Goal: Information Seeking & Learning: Learn about a topic

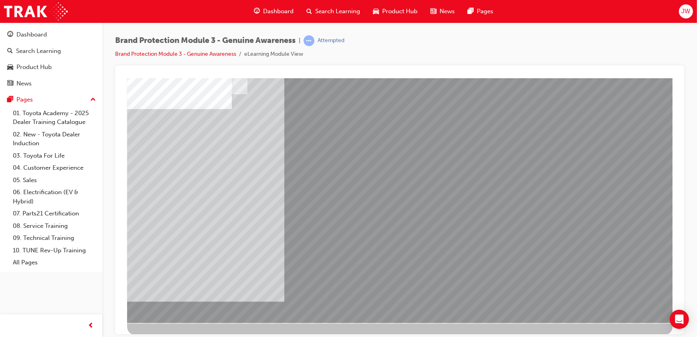
scroll to position [45, 0]
drag, startPoint x: 186, startPoint y: 259, endPoint x: 232, endPoint y: 253, distance: 46.1
drag, startPoint x: 282, startPoint y: 133, endPoint x: 354, endPoint y: 138, distance: 71.9
click at [492, 138] on div at bounding box center [399, 177] width 545 height 289
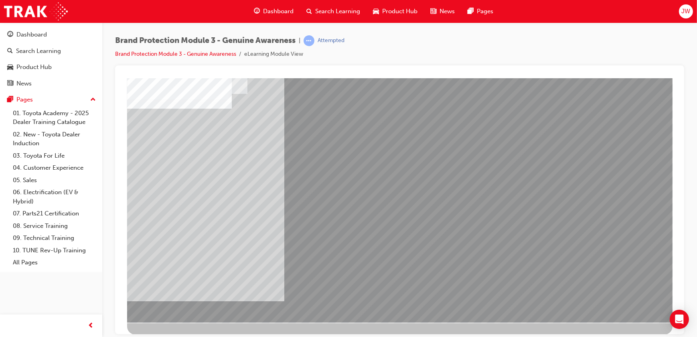
drag, startPoint x: 306, startPoint y: 139, endPoint x: 333, endPoint y: 139, distance: 26.9
click at [497, 145] on div at bounding box center [399, 177] width 545 height 289
drag, startPoint x: 280, startPoint y: 140, endPoint x: 328, endPoint y: 151, distance: 49.0
drag, startPoint x: 301, startPoint y: 140, endPoint x: 323, endPoint y: 147, distance: 22.8
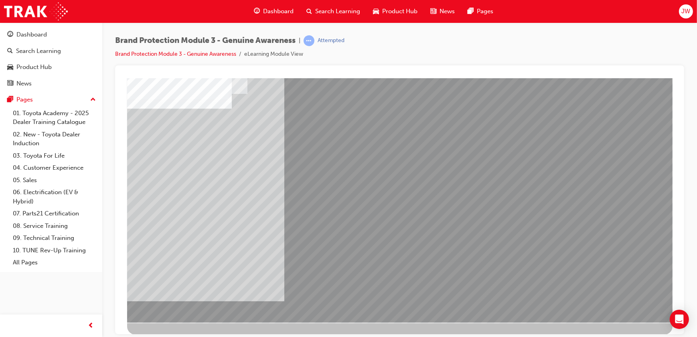
drag, startPoint x: 300, startPoint y: 142, endPoint x: 320, endPoint y: 152, distance: 21.9
drag, startPoint x: 289, startPoint y: 282, endPoint x: 319, endPoint y: 271, distance: 31.8
click at [392, 257] on div at bounding box center [399, 177] width 545 height 289
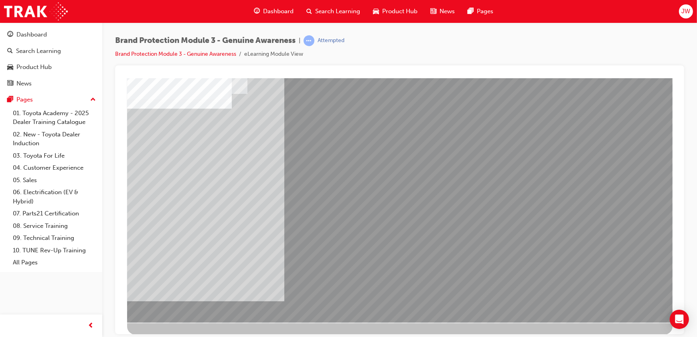
drag, startPoint x: 317, startPoint y: 277, endPoint x: 356, endPoint y: 252, distance: 46.3
click at [357, 253] on div at bounding box center [399, 177] width 545 height 289
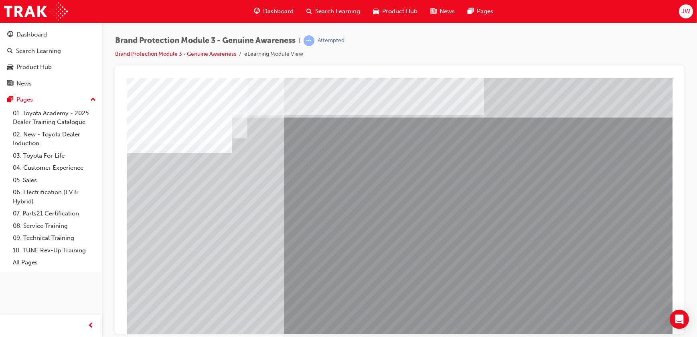
scroll to position [0, 0]
drag, startPoint x: 180, startPoint y: 172, endPoint x: 201, endPoint y: 187, distance: 25.3
drag, startPoint x: 199, startPoint y: 178, endPoint x: 221, endPoint y: 181, distance: 21.8
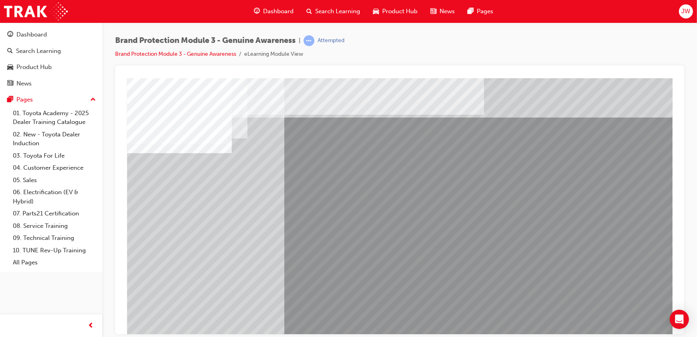
drag, startPoint x: 303, startPoint y: 190, endPoint x: 349, endPoint y: 193, distance: 46.3
drag, startPoint x: 403, startPoint y: 180, endPoint x: 427, endPoint y: 185, distance: 24.5
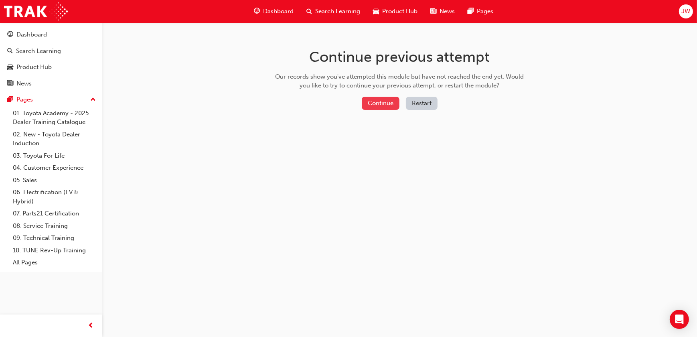
click at [381, 103] on button "Continue" at bounding box center [381, 103] width 38 height 13
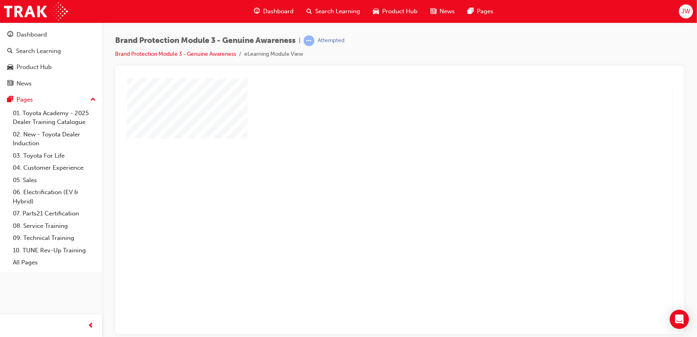
click at [376, 182] on div "play" at bounding box center [376, 182] width 0 height 0
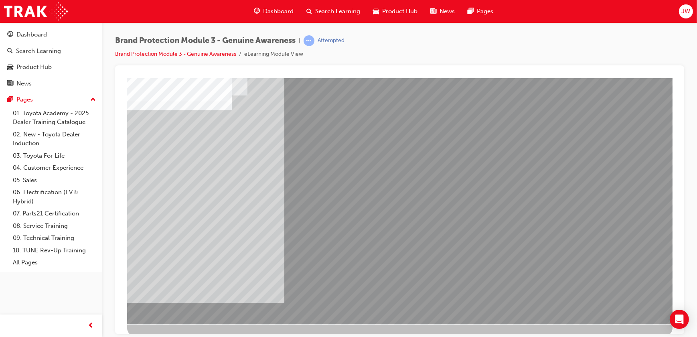
scroll to position [45, 0]
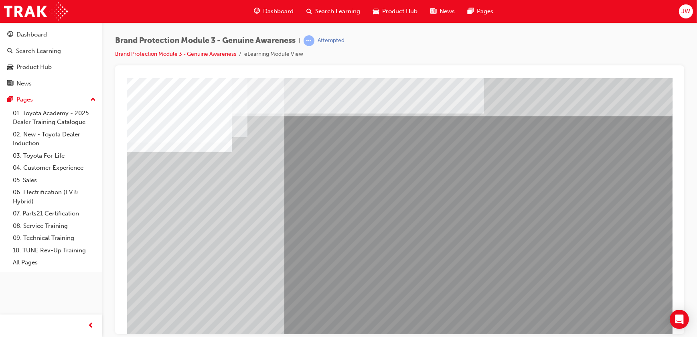
scroll to position [0, 0]
drag, startPoint x: 565, startPoint y: 186, endPoint x: 346, endPoint y: 263, distance: 232.2
click at [345, 263] on div at bounding box center [399, 222] width 545 height 289
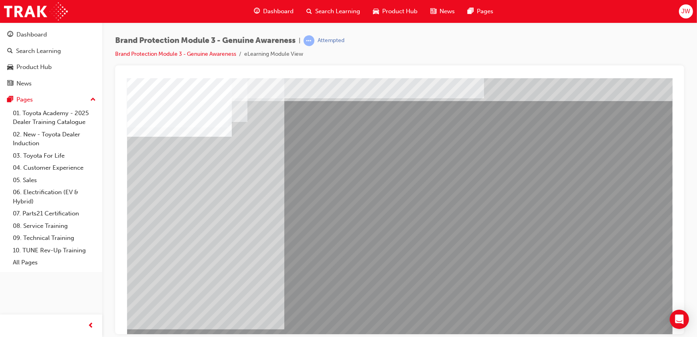
scroll to position [45, 0]
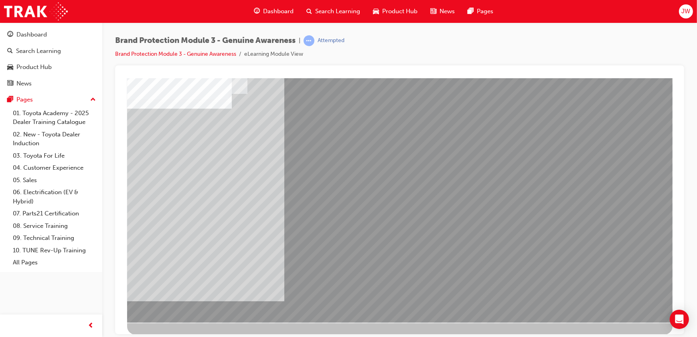
drag, startPoint x: 369, startPoint y: 245, endPoint x: 502, endPoint y: 194, distance: 143.3
click at [516, 187] on div at bounding box center [399, 177] width 545 height 289
drag, startPoint x: 406, startPoint y: 238, endPoint x: 473, endPoint y: 216, distance: 70.3
click at [470, 217] on div at bounding box center [399, 177] width 545 height 289
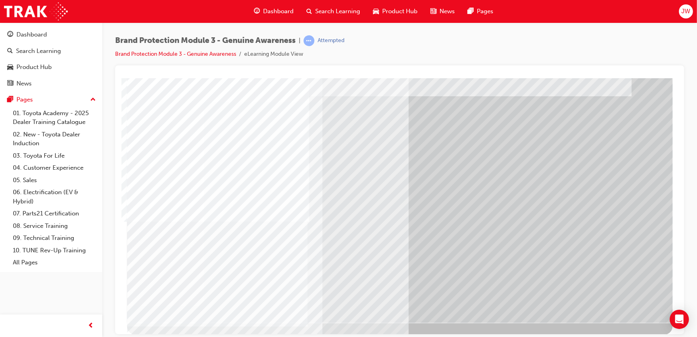
drag, startPoint x: 621, startPoint y: 303, endPoint x: 624, endPoint y: 305, distance: 4.3
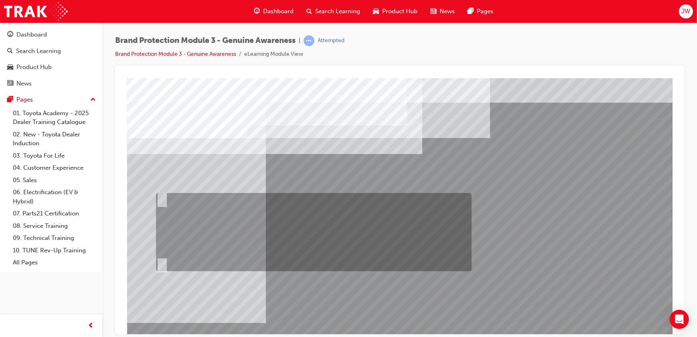
click at [160, 201] on input "Fred should send an email to Sarah and Jake via Showroom 360 that gives them a …" at bounding box center [160, 198] width 9 height 9
radio input "true"
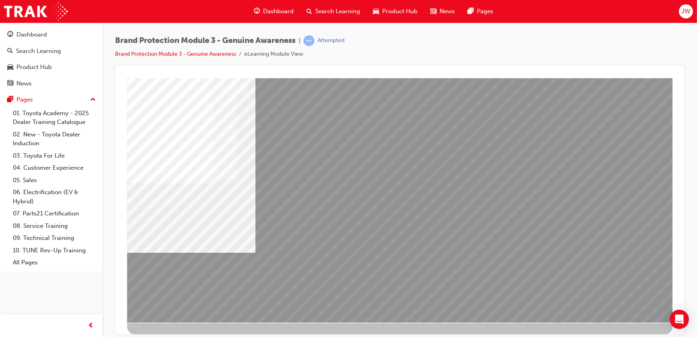
drag, startPoint x: 317, startPoint y: 217, endPoint x: 367, endPoint y: 228, distance: 51.0
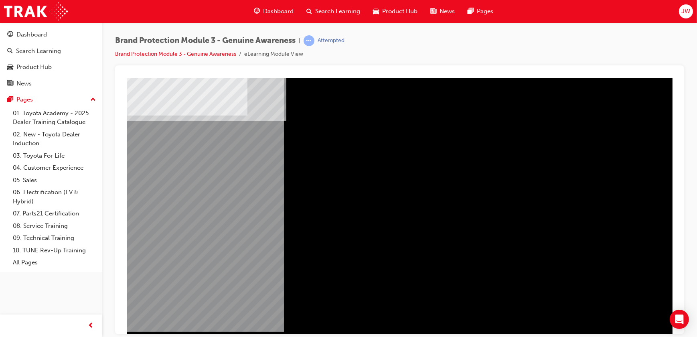
scroll to position [45, 0]
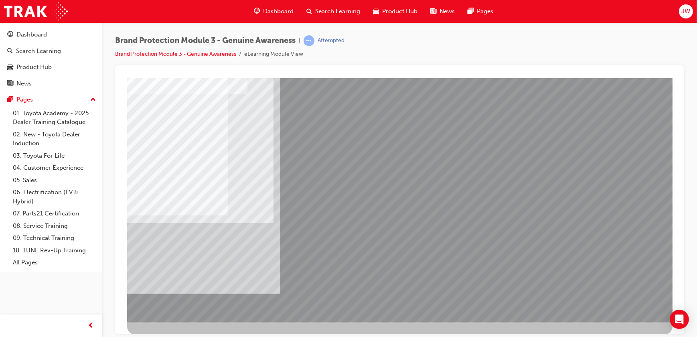
scroll to position [0, 0]
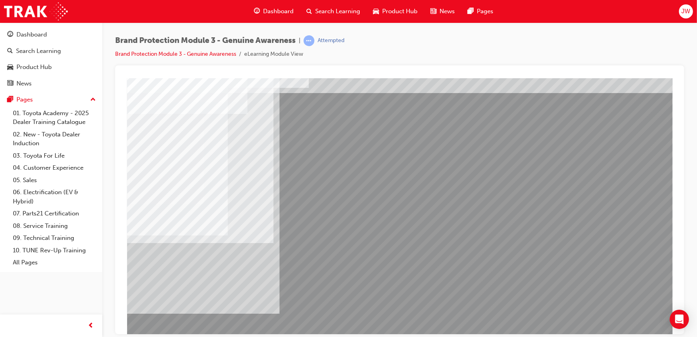
scroll to position [45, 0]
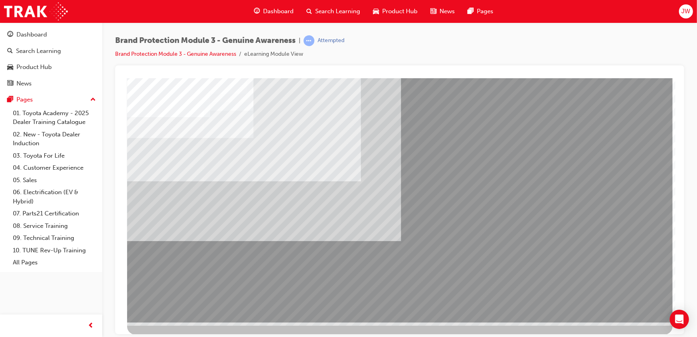
scroll to position [0, 0]
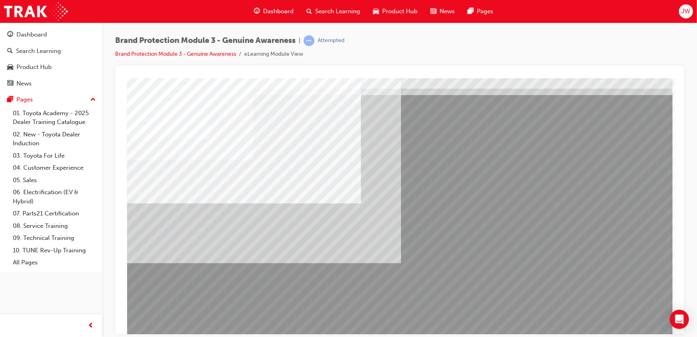
scroll to position [45, 0]
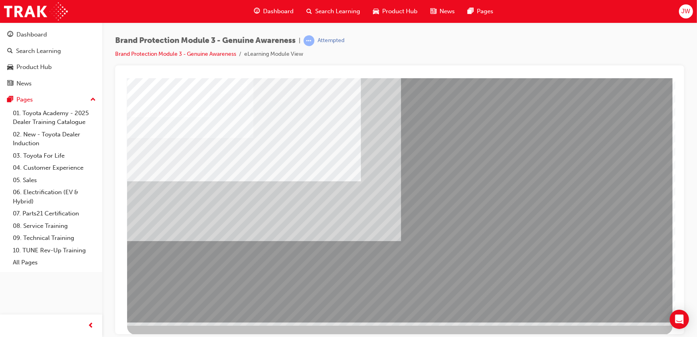
click at [639, 309] on div "multistate" at bounding box center [399, 177] width 545 height 289
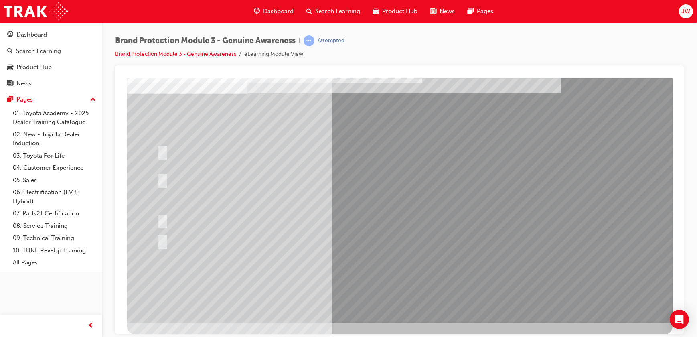
scroll to position [0, 0]
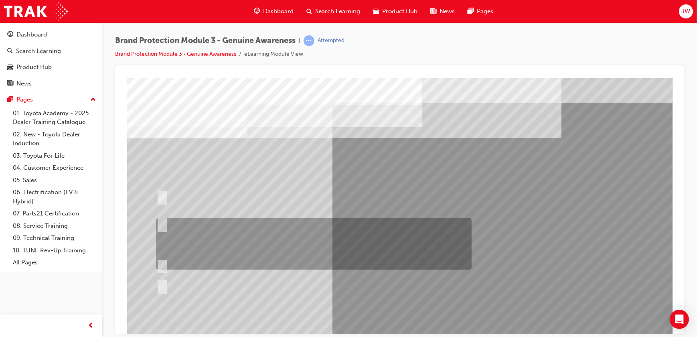
click at [160, 222] on input "Show the Guest Showroom 360 which showcases Toyota Genuine Accessories on each …" at bounding box center [160, 223] width 9 height 9
radio input "true"
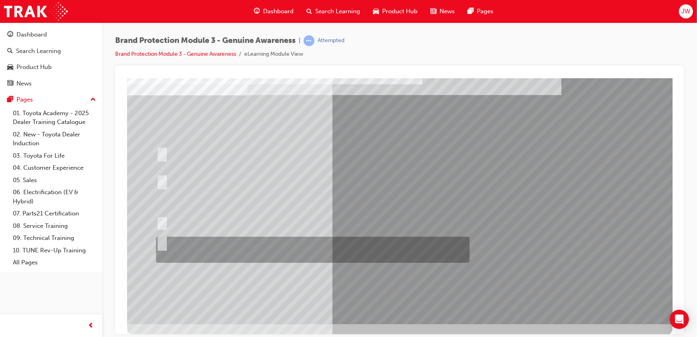
scroll to position [45, 0]
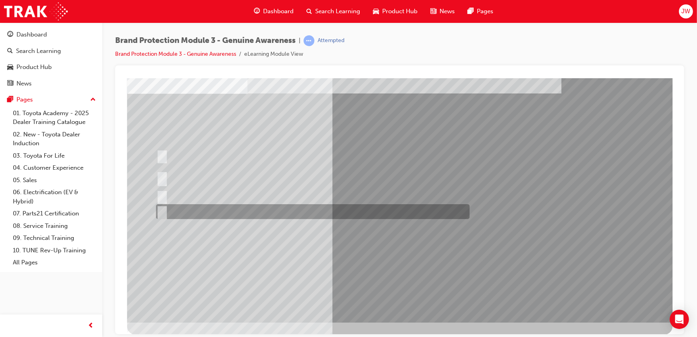
scroll to position [0, 0]
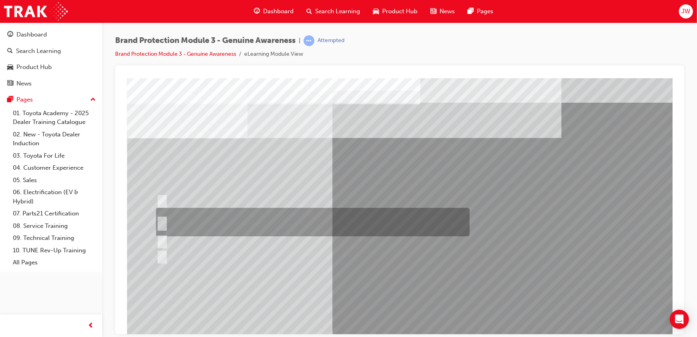
click at [160, 213] on div at bounding box center [311, 222] width 314 height 28
radio input "true"
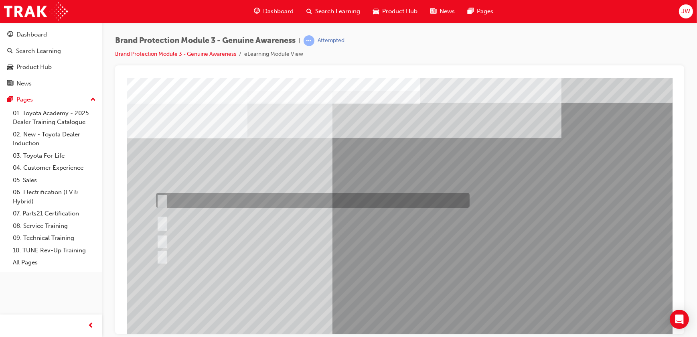
click at [156, 201] on input "Parts, Accessories and Maintenance." at bounding box center [160, 200] width 9 height 9
radio input "true"
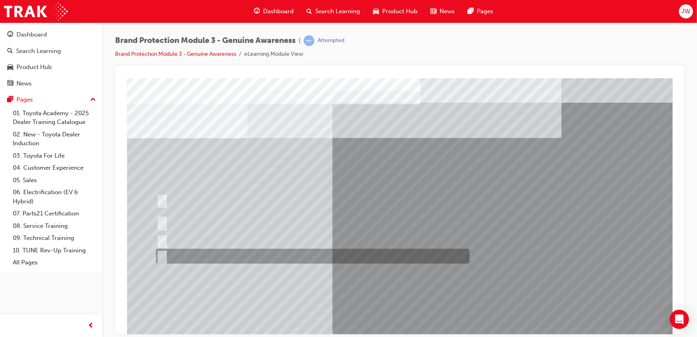
click at [163, 255] on input "AdBuilder, Showroom 360 and Toyota website." at bounding box center [160, 256] width 9 height 9
radio input "true"
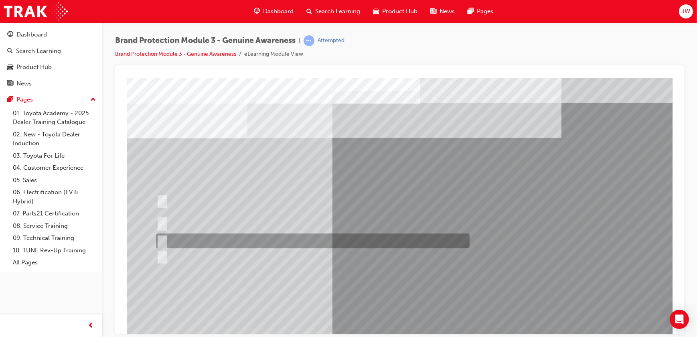
click at [165, 239] on div at bounding box center [311, 240] width 314 height 15
radio input "true"
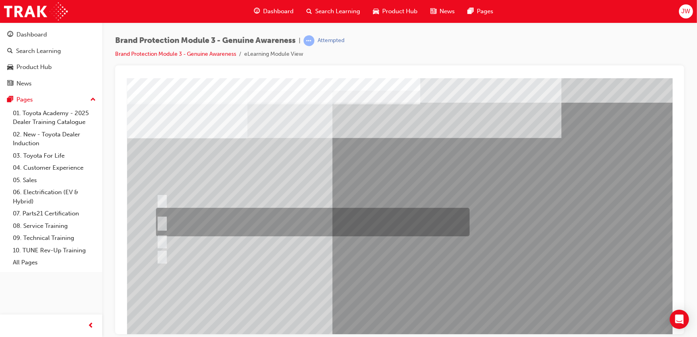
click at [161, 225] on input "Toyota Genuine Parts and Accessories and Toyota Genuine Service." at bounding box center [160, 222] width 9 height 9
radio input "true"
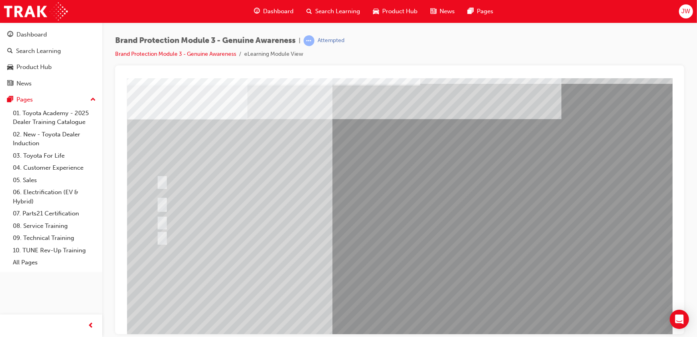
scroll to position [45, 0]
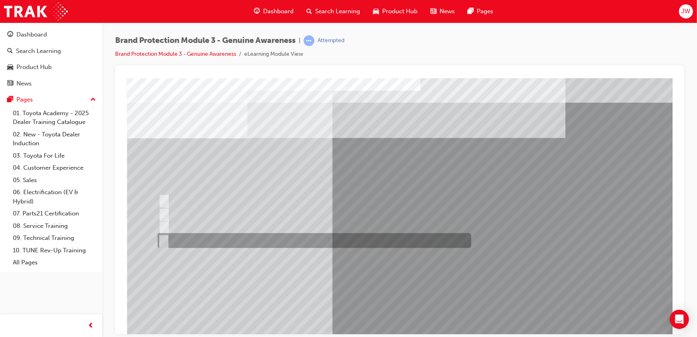
click at [161, 239] on input "B and C" at bounding box center [161, 240] width 9 height 9
radio input "true"
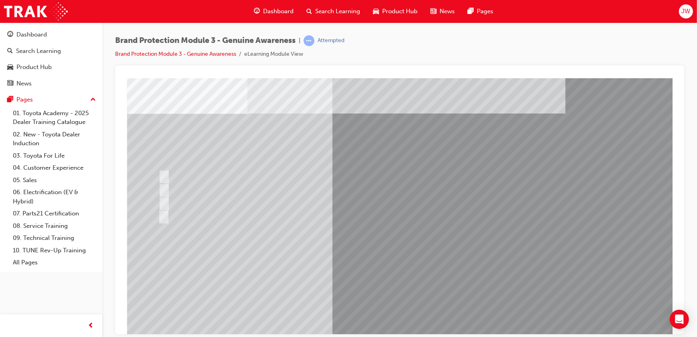
scroll to position [45, 0]
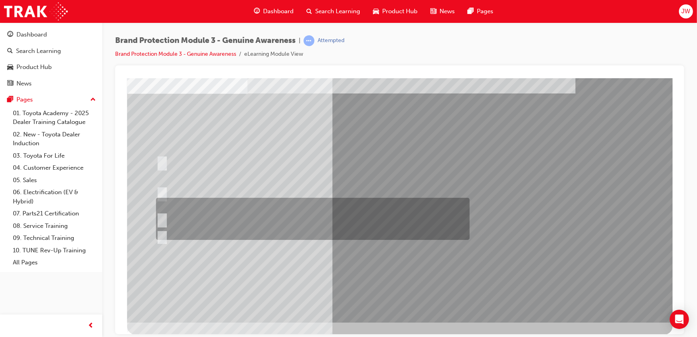
scroll to position [0, 0]
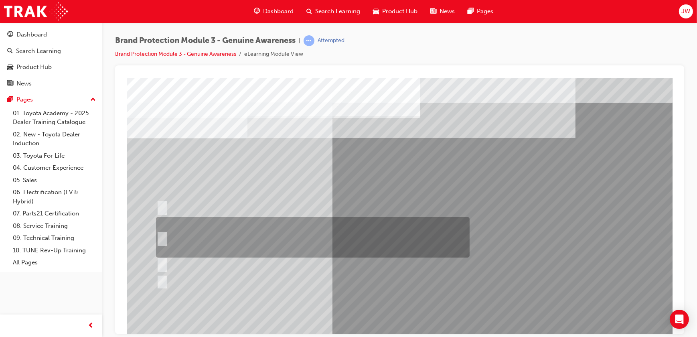
click at [160, 235] on input "Email the Toyota Brand Protection Team at brandprotection@toyota.com.au, a dire…" at bounding box center [160, 237] width 9 height 9
radio input "true"
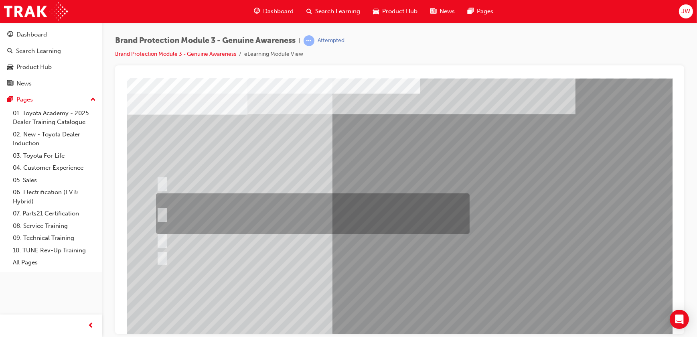
scroll to position [45, 0]
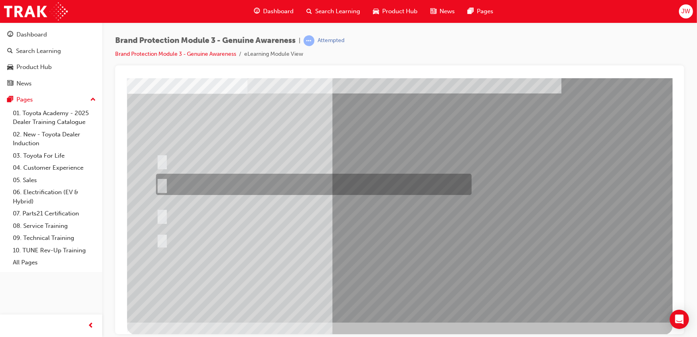
scroll to position [0, 0]
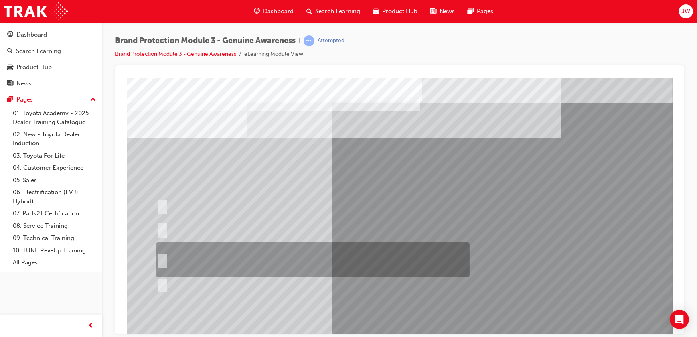
click at [160, 260] on input "The FCAI believes the use of genuine parts is essential in maintaining the high…" at bounding box center [160, 259] width 9 height 9
radio input "true"
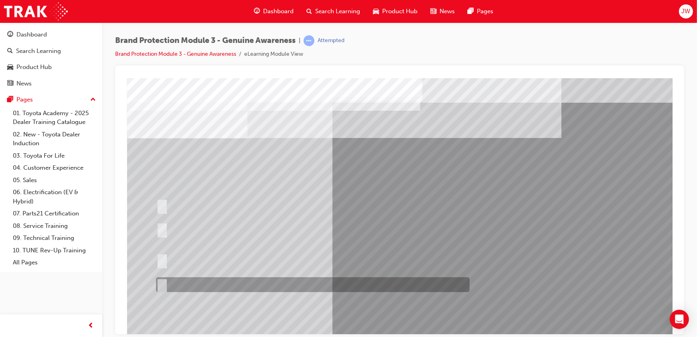
click at [160, 283] on input "All of the above." at bounding box center [160, 284] width 9 height 9
radio input "true"
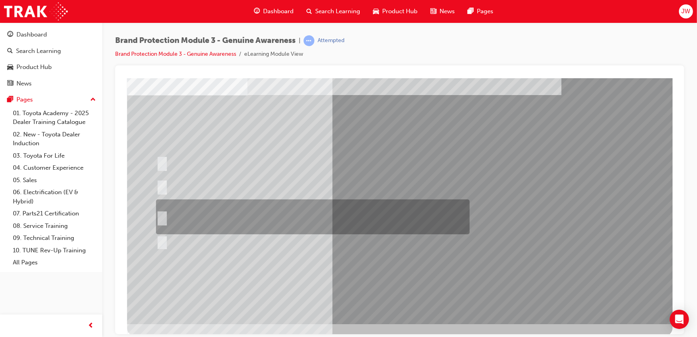
scroll to position [45, 0]
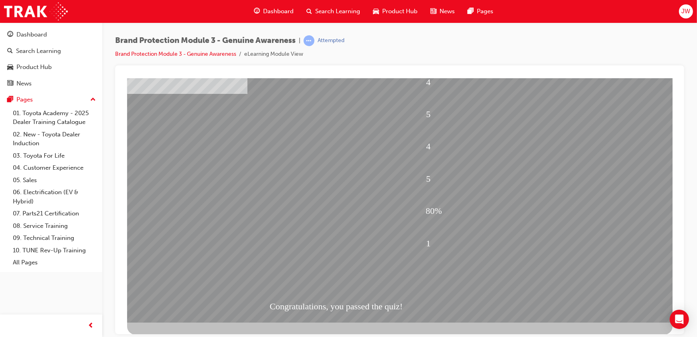
scroll to position [0, 0]
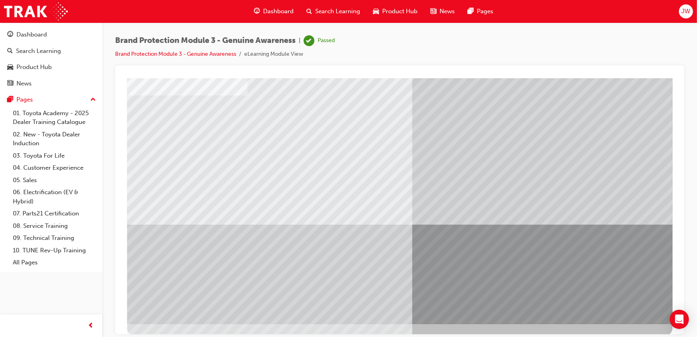
scroll to position [45, 0]
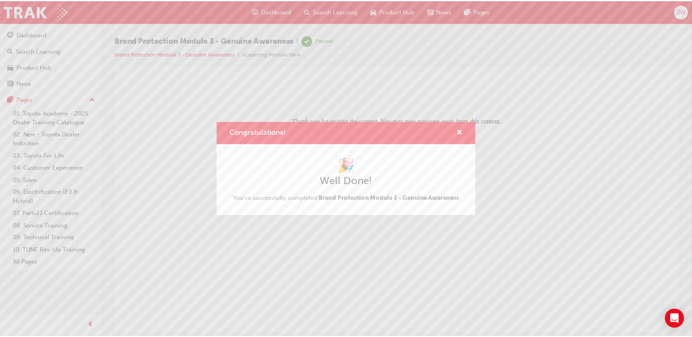
scroll to position [0, 0]
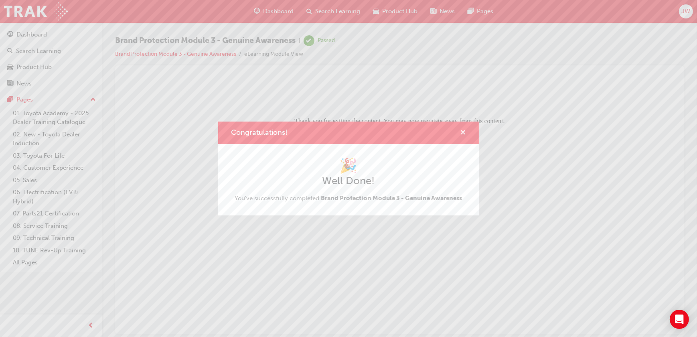
click at [461, 131] on span "cross-icon" at bounding box center [463, 133] width 6 height 7
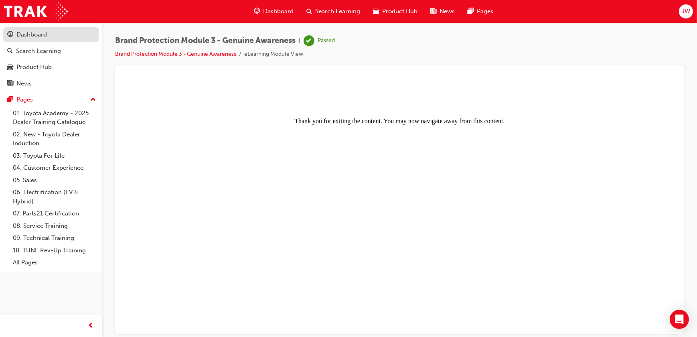
click at [29, 36] on div "Dashboard" at bounding box center [31, 34] width 30 height 9
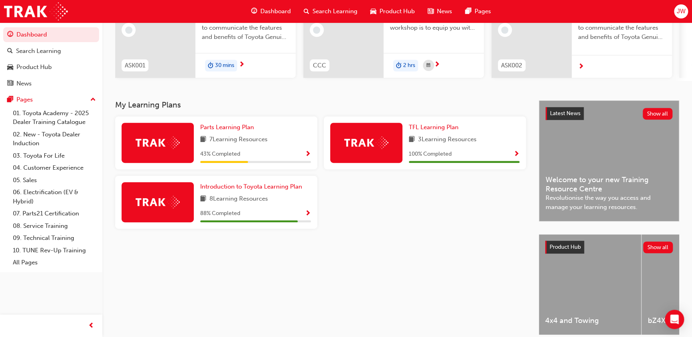
scroll to position [32, 0]
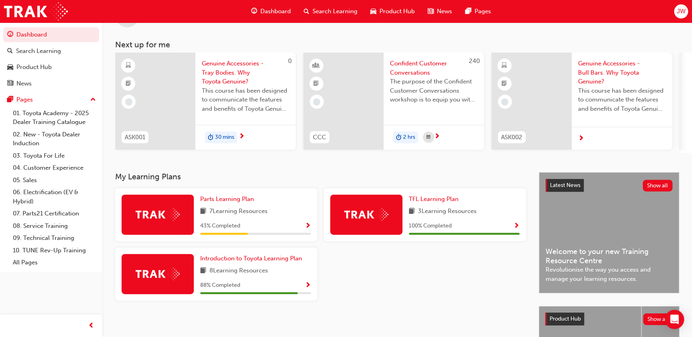
click at [293, 229] on div "43 % Completed" at bounding box center [255, 226] width 111 height 10
click at [306, 231] on button "button" at bounding box center [308, 226] width 6 height 10
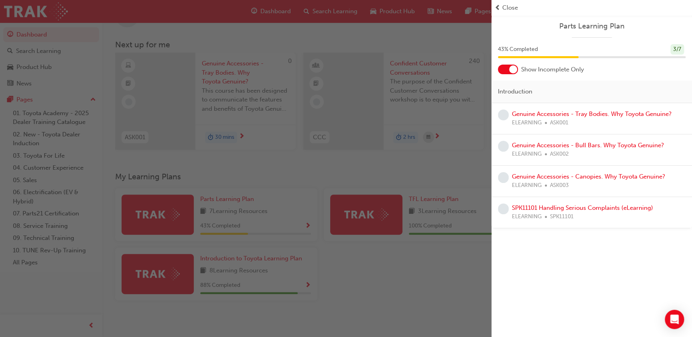
click at [602, 274] on div "Parts Learning Plan 43 % Completed 3 / 7 Show Incomplete Only Introduction Genu…" at bounding box center [591, 168] width 201 height 337
click at [537, 115] on link "Genuine Accessories - Tray Bodies. Why Toyota Genuine?" at bounding box center [592, 113] width 160 height 7
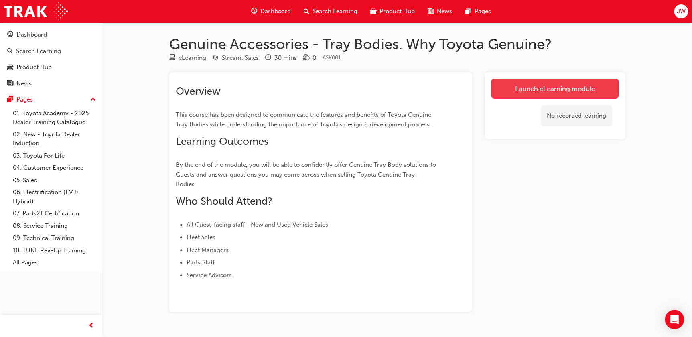
click at [543, 93] on link "Launch eLearning module" at bounding box center [555, 89] width 128 height 20
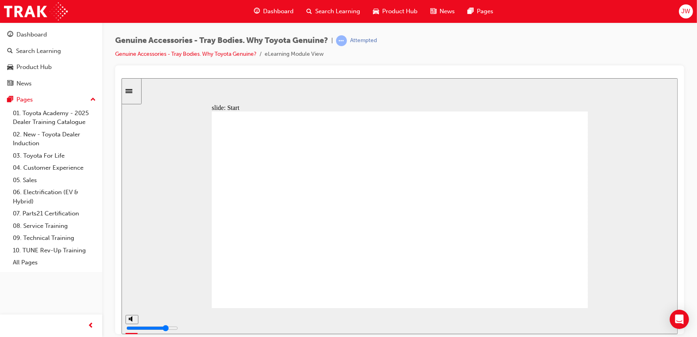
click at [163, 227] on div "slide: Learning Objectives Check Notes (starting from By the end…) Learning Obj…" at bounding box center [399, 206] width 556 height 256
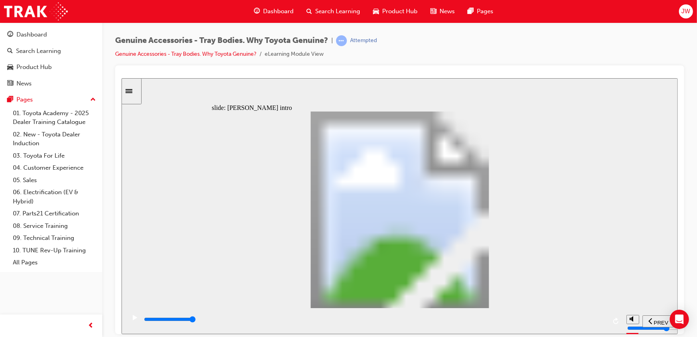
type input "20100"
type input "1"
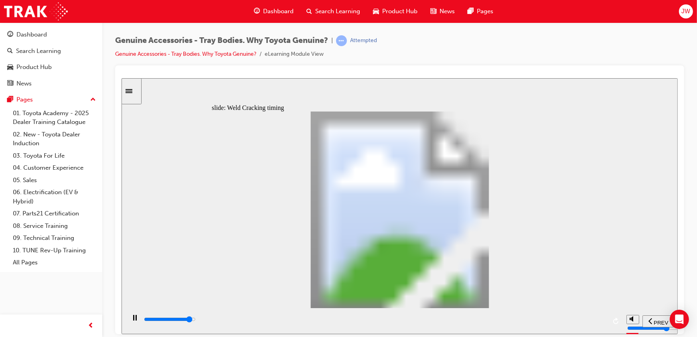
type input "20200"
type input "2"
type input "20200"
type input "3"
type input "20300"
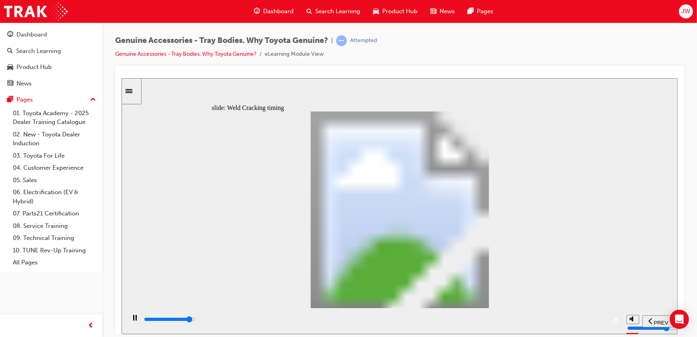
type input "4"
type input "20400"
type input "5"
type input "20600"
type input "6"
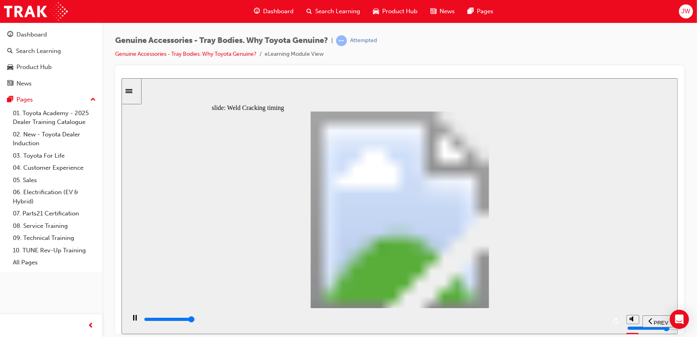
type input "21200"
type input "7"
drag, startPoint x: 333, startPoint y: 246, endPoint x: 383, endPoint y: 205, distance: 65.5
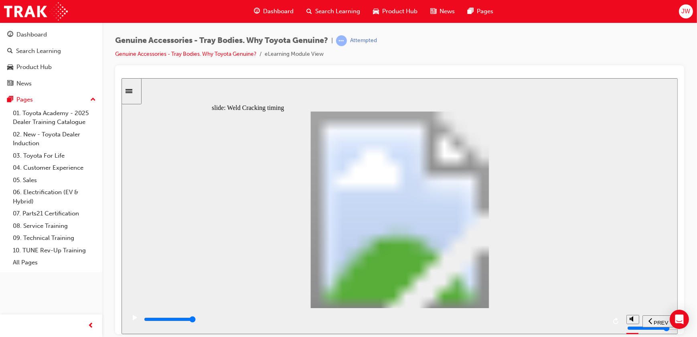
type input "8200"
drag, startPoint x: 231, startPoint y: 246, endPoint x: 267, endPoint y: 247, distance: 36.1
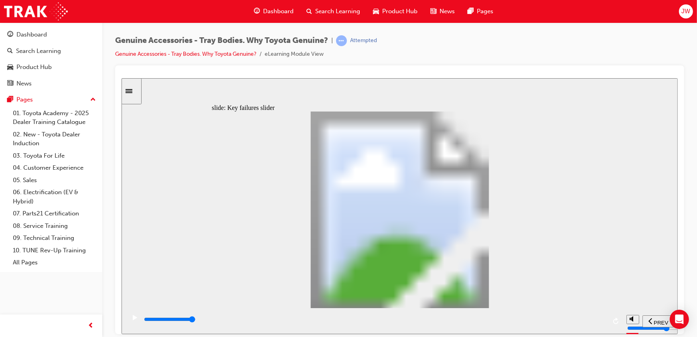
type input "2"
drag, startPoint x: 263, startPoint y: 246, endPoint x: 299, endPoint y: 246, distance: 36.1
type input "0"
type input "3"
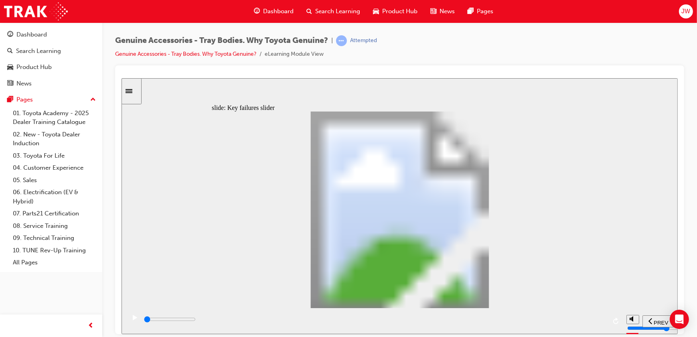
drag, startPoint x: 298, startPoint y: 245, endPoint x: 331, endPoint y: 245, distance: 33.3
drag, startPoint x: 332, startPoint y: 245, endPoint x: 443, endPoint y: 249, distance: 111.1
drag, startPoint x: 335, startPoint y: 247, endPoint x: 446, endPoint y: 244, distance: 111.1
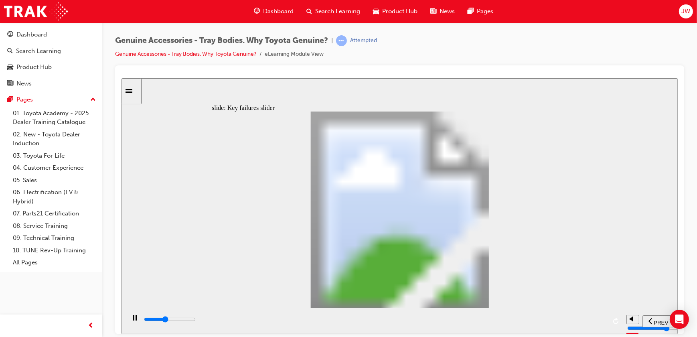
drag, startPoint x: 335, startPoint y: 247, endPoint x: 470, endPoint y: 261, distance: 135.0
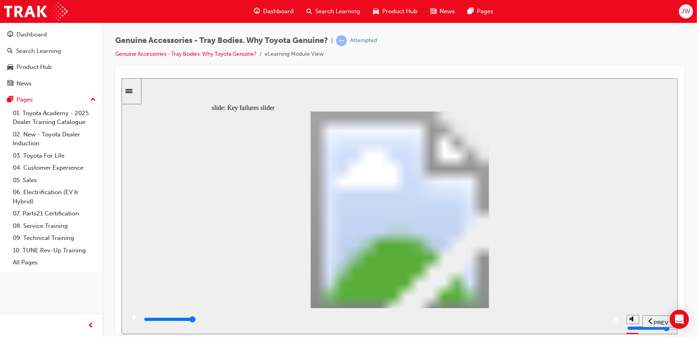
drag, startPoint x: 337, startPoint y: 248, endPoint x: 443, endPoint y: 246, distance: 105.9
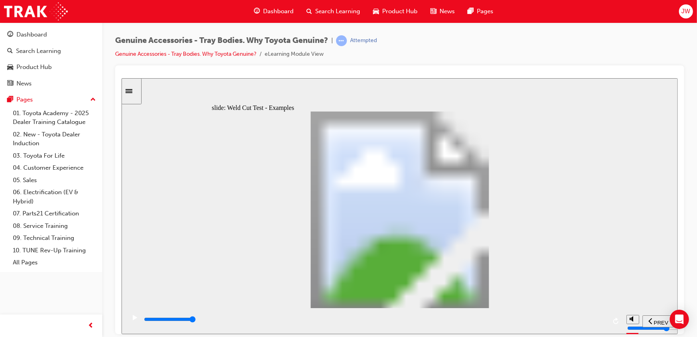
drag, startPoint x: 288, startPoint y: 120, endPoint x: 294, endPoint y: 122, distance: 5.6
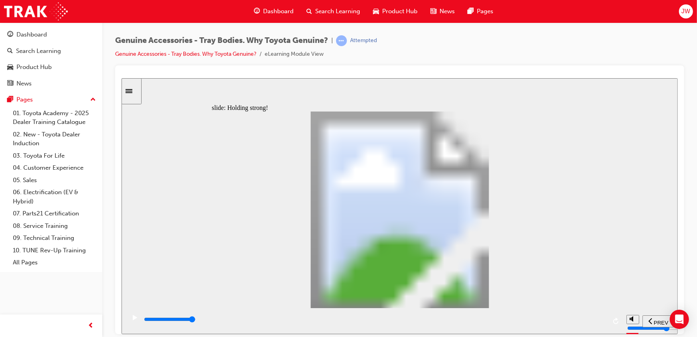
type input "12300"
radio input "true"
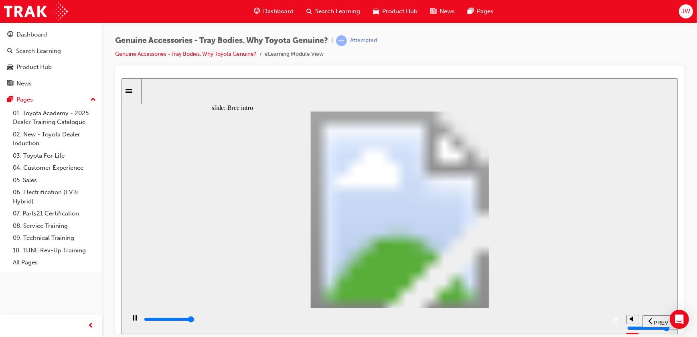
type input "0"
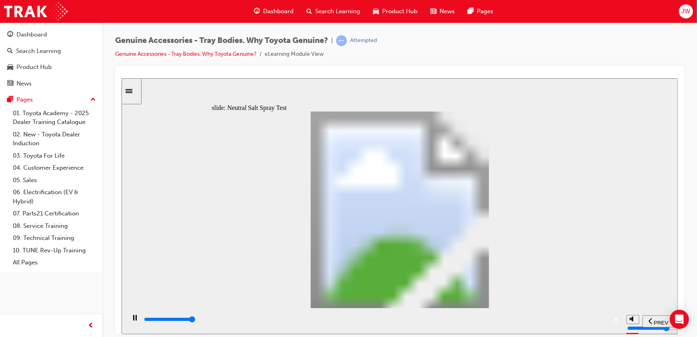
type input "1"
drag, startPoint x: 280, startPoint y: 244, endPoint x: 304, endPoint y: 244, distance: 24.1
type input "6300"
type input "5"
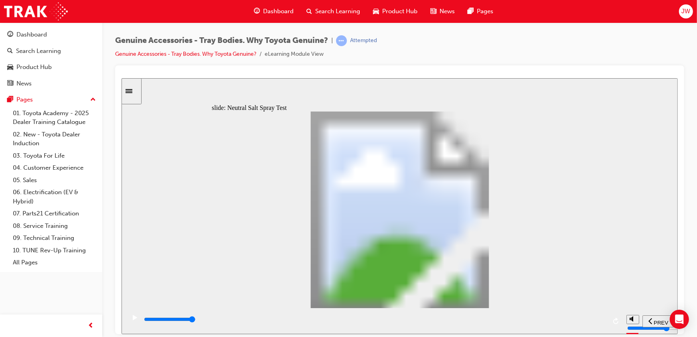
type input "0"
type input "6"
drag, startPoint x: 303, startPoint y: 245, endPoint x: 403, endPoint y: 244, distance: 99.9
type input "8000"
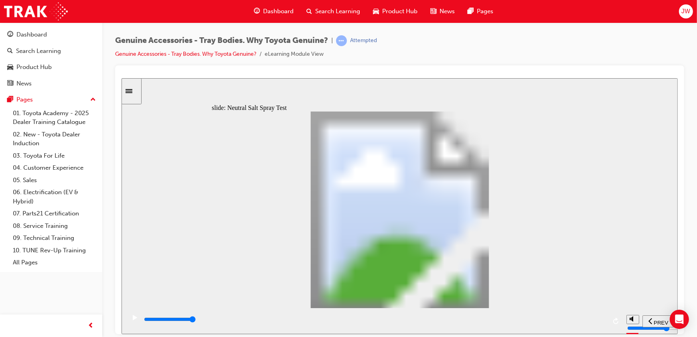
type input "7"
type input "0"
type input "8"
drag, startPoint x: 406, startPoint y: 247, endPoint x: 445, endPoint y: 246, distance: 38.9
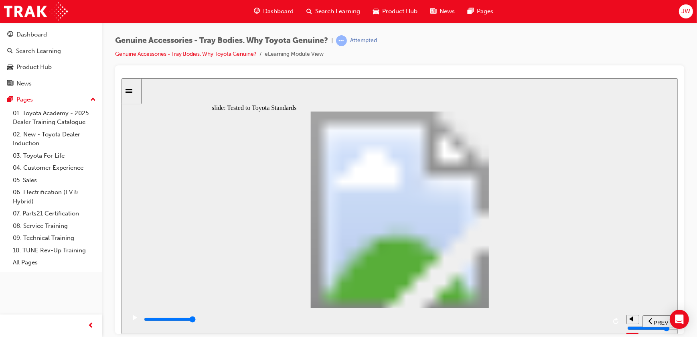
type input "11600"
radio input "true"
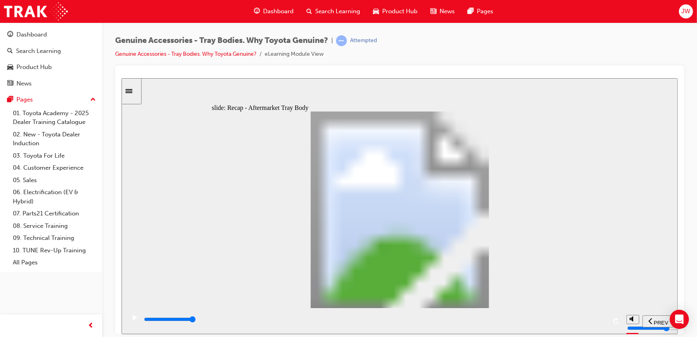
type input "8000"
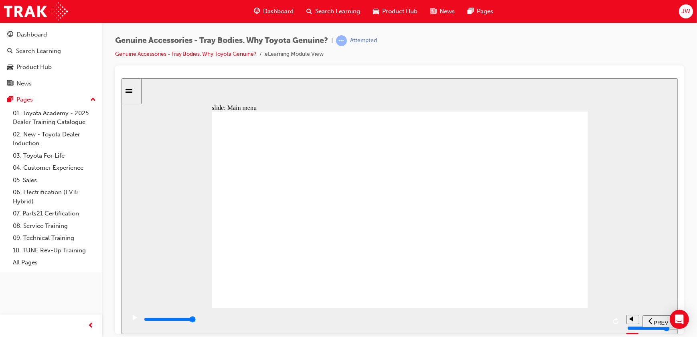
click at [184, 203] on div "slide: Main menu Let’s see… Rectangle 1 Rectangle 1 Rectangle 1 Rectangle 1 Gro…" at bounding box center [399, 206] width 556 height 256
